Goal: Task Accomplishment & Management: Manage account settings

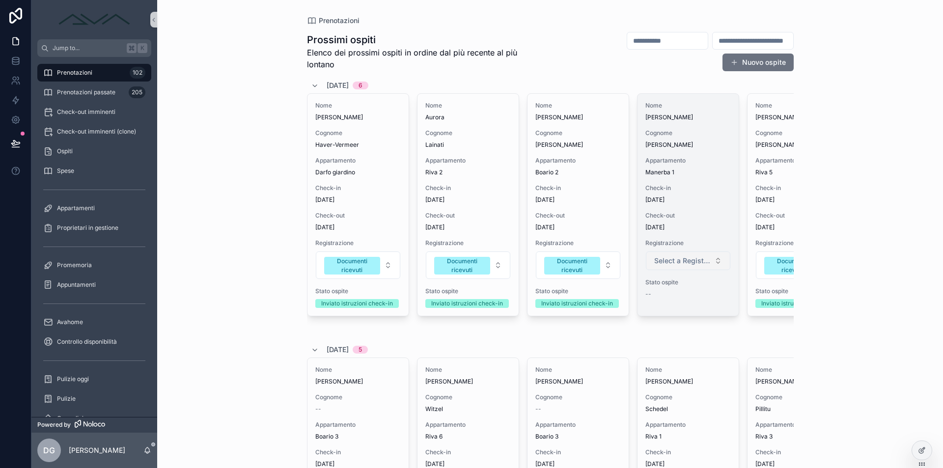
click at [702, 263] on span "Select a Registrazione" at bounding box center [682, 261] width 56 height 10
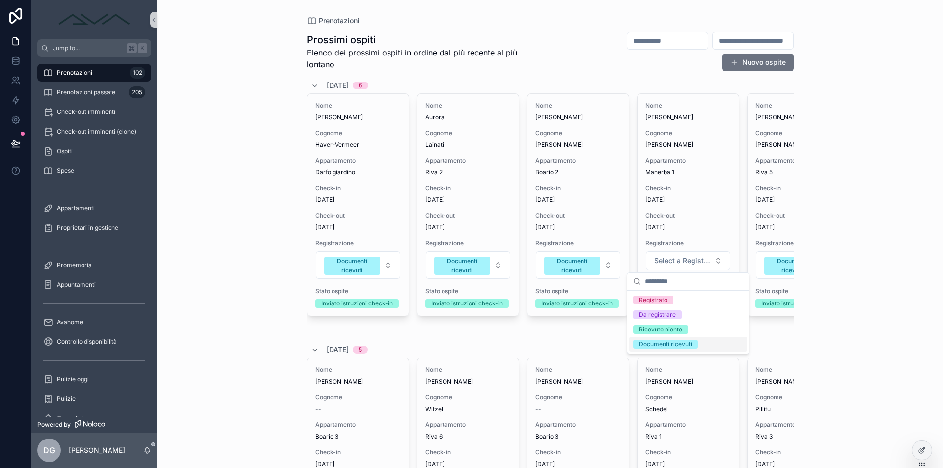
click at [680, 339] on div "Documenti ricevuti" at bounding box center [688, 344] width 118 height 15
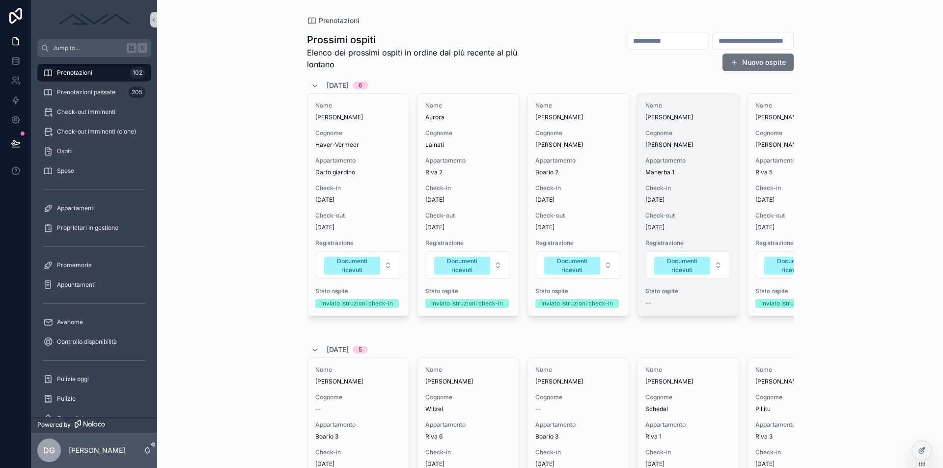
click at [677, 171] on span "Manerba 1" at bounding box center [687, 172] width 85 height 8
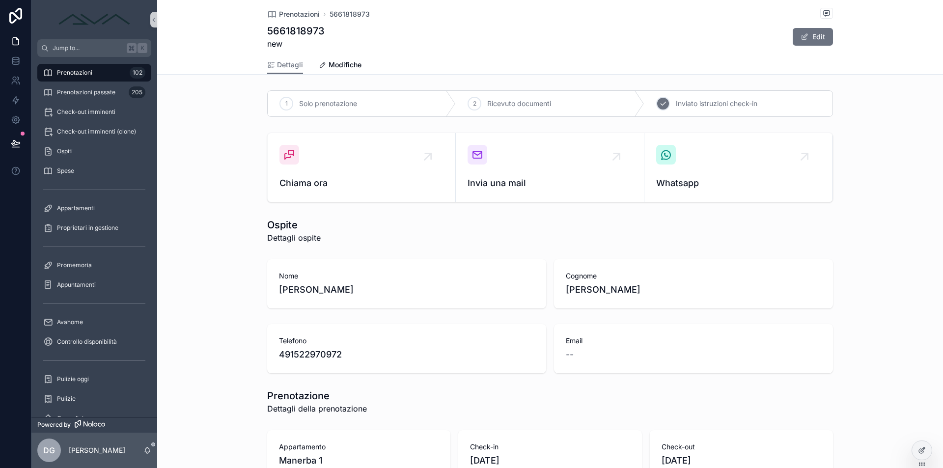
click at [695, 105] on span "Inviato istruzioni check-in" at bounding box center [717, 104] width 82 height 10
click at [58, 71] on span "Prenotazioni" at bounding box center [74, 73] width 35 height 8
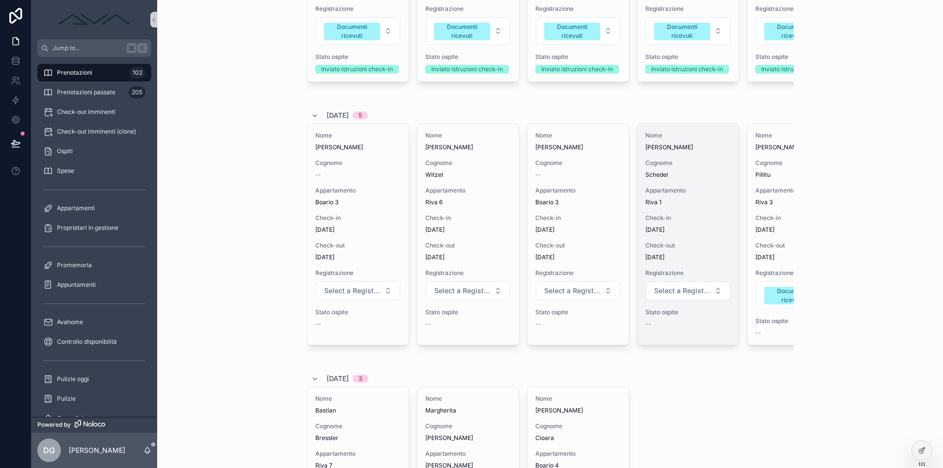
click at [700, 206] on span "Riva 1" at bounding box center [687, 202] width 85 height 8
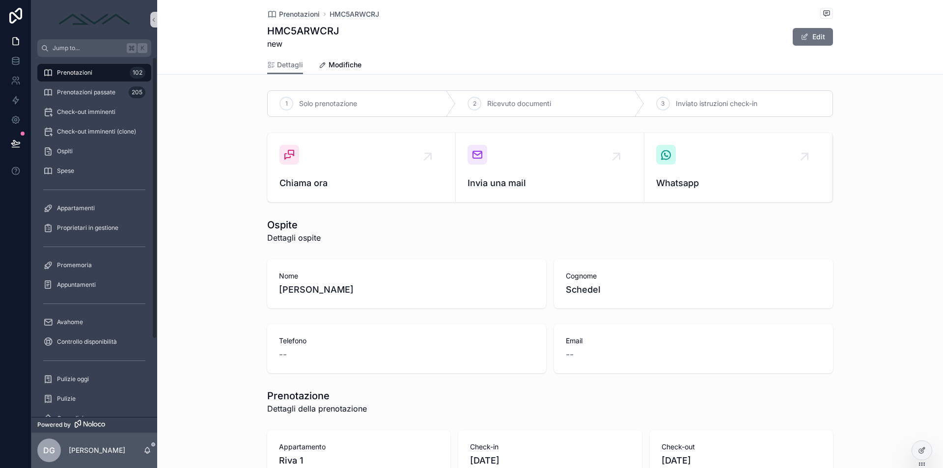
click at [101, 68] on div "Prenotazioni 102" at bounding box center [94, 73] width 102 height 16
